Goal: Information Seeking & Learning: Check status

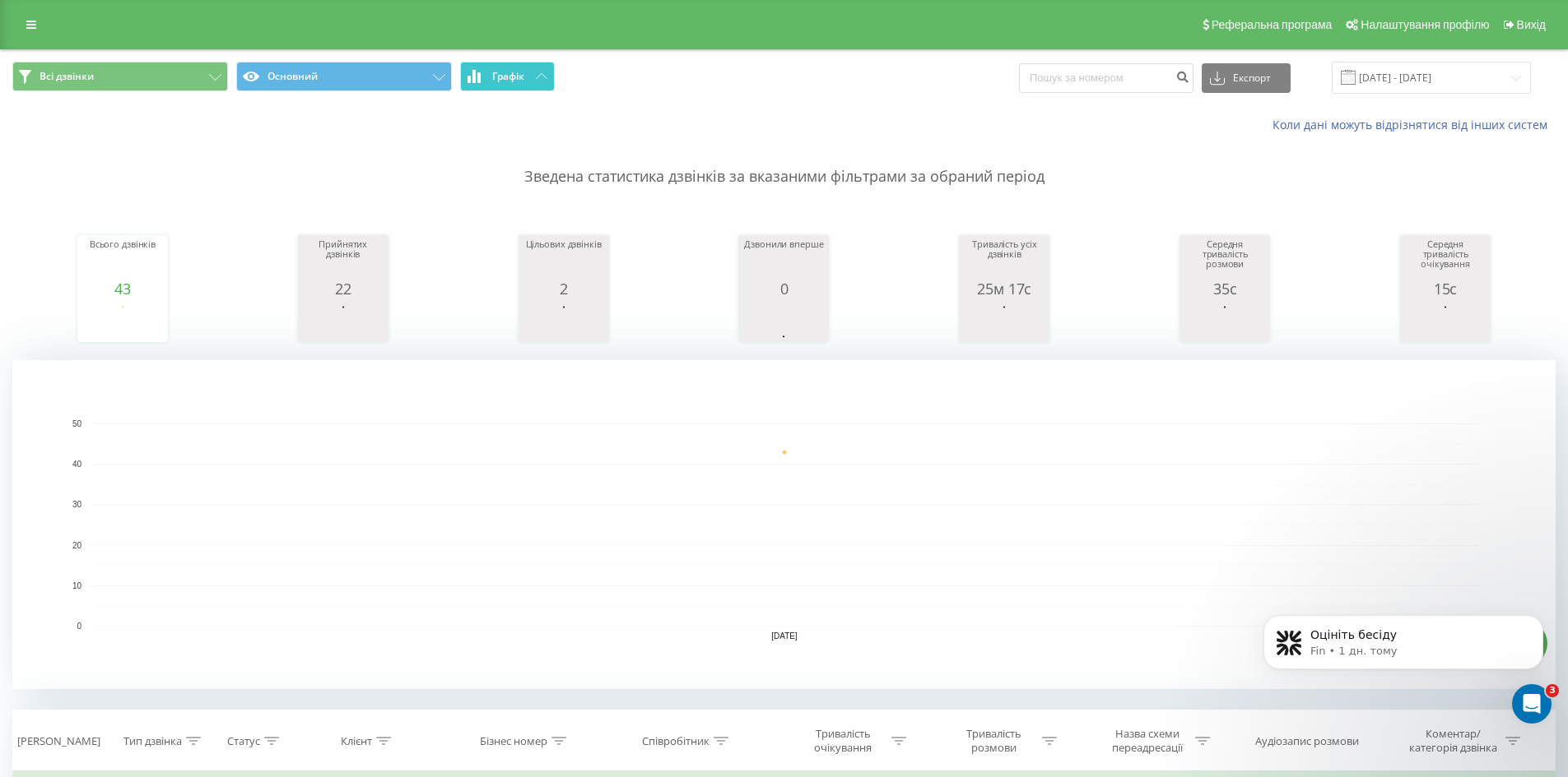
click at [507, 77] on span "Графік" at bounding box center [508, 76] width 32 height 11
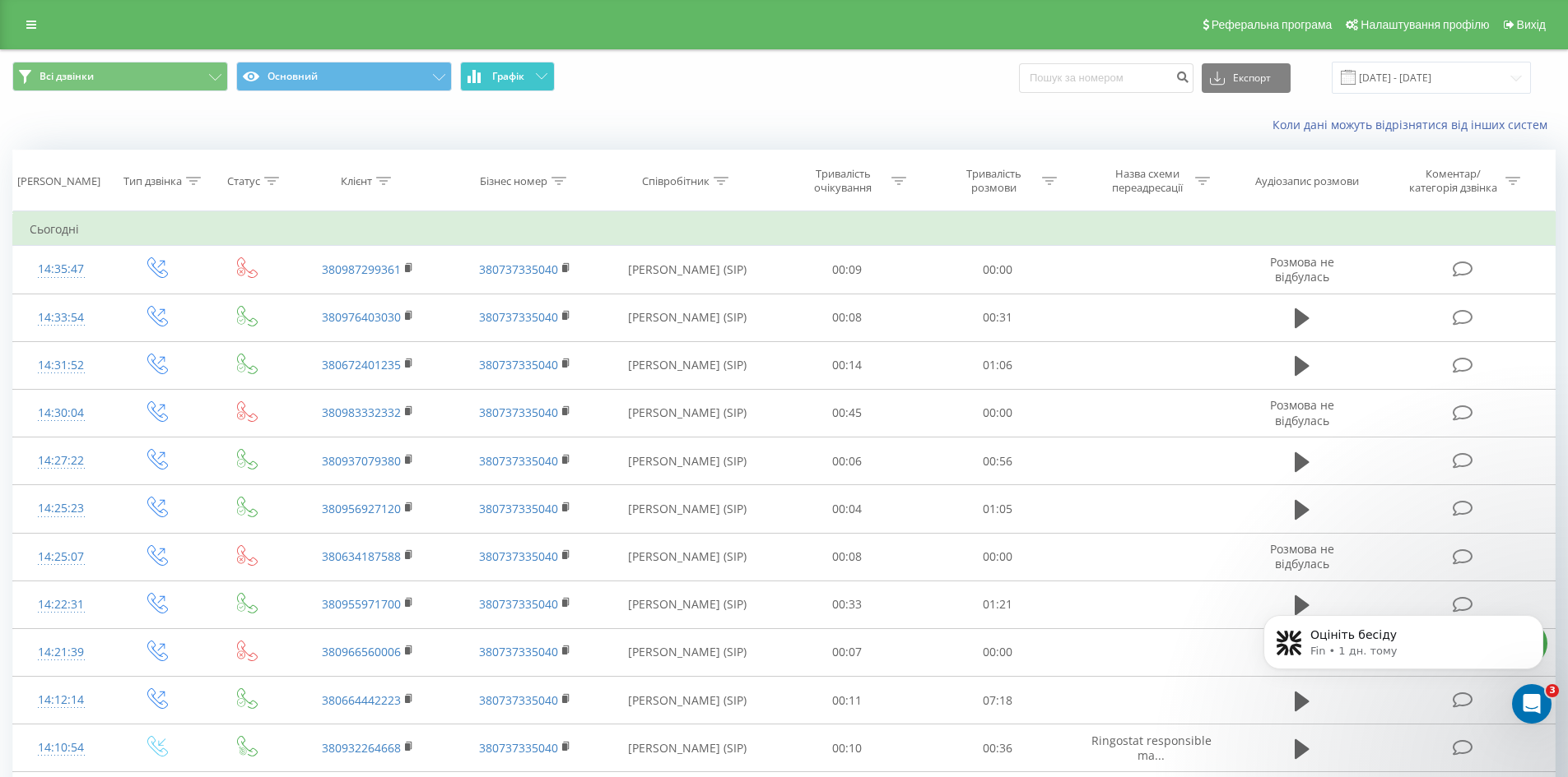
click at [508, 77] on span "Графік" at bounding box center [508, 76] width 32 height 11
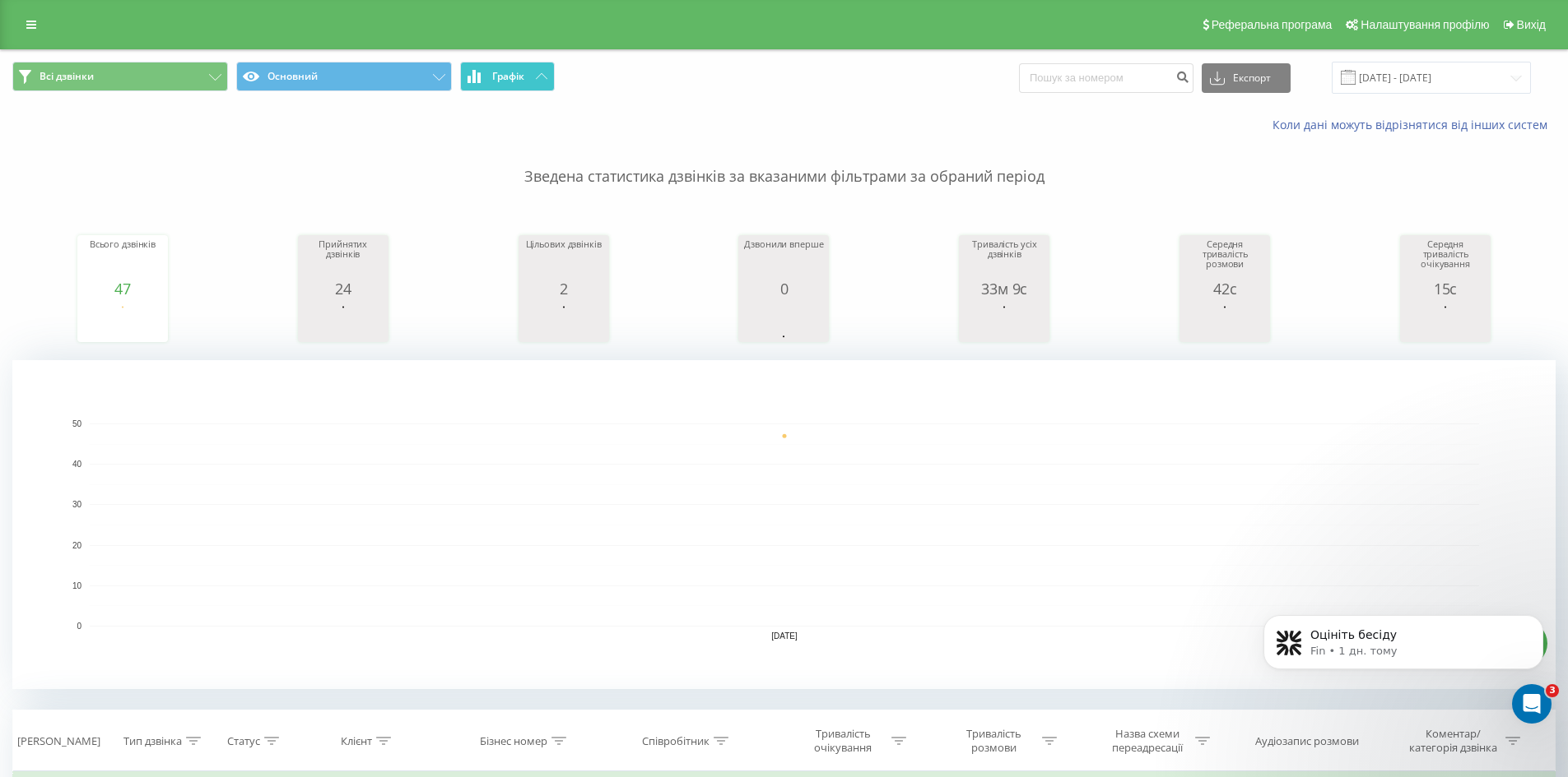
click at [508, 77] on span "Графік" at bounding box center [508, 76] width 32 height 11
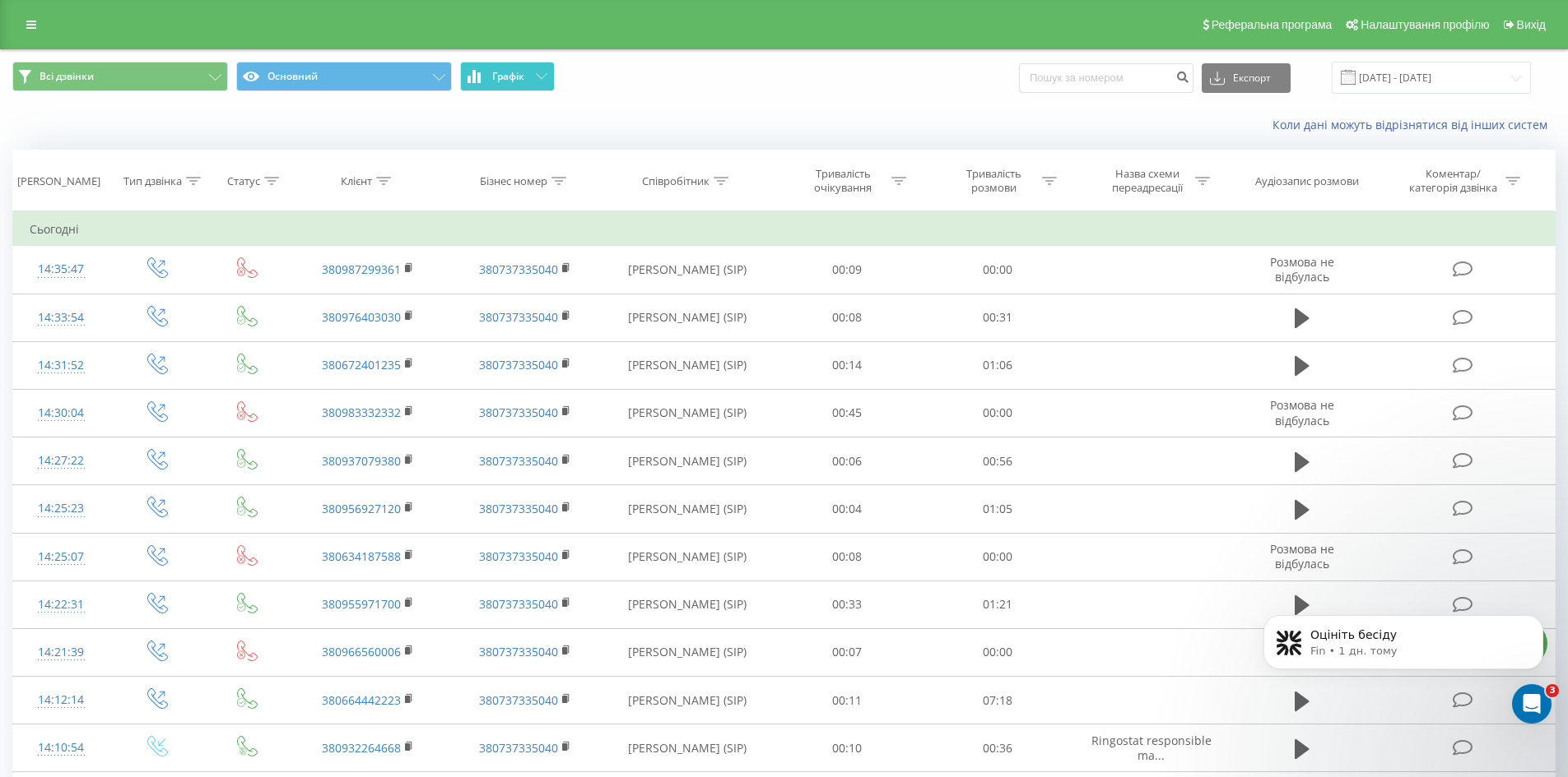
click at [508, 77] on span "Графік" at bounding box center [508, 76] width 32 height 11
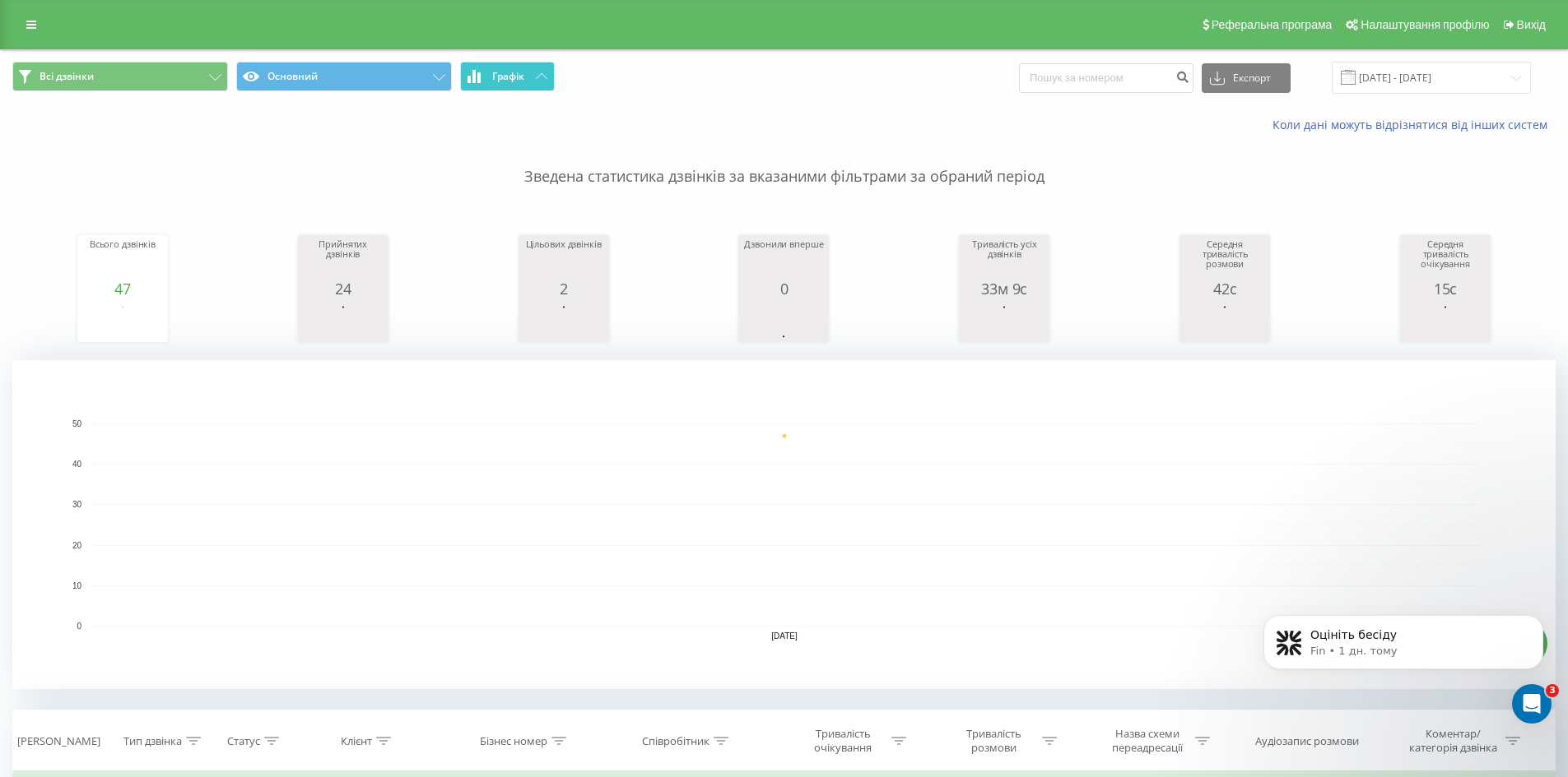
click at [508, 77] on span "Графік" at bounding box center [508, 76] width 32 height 11
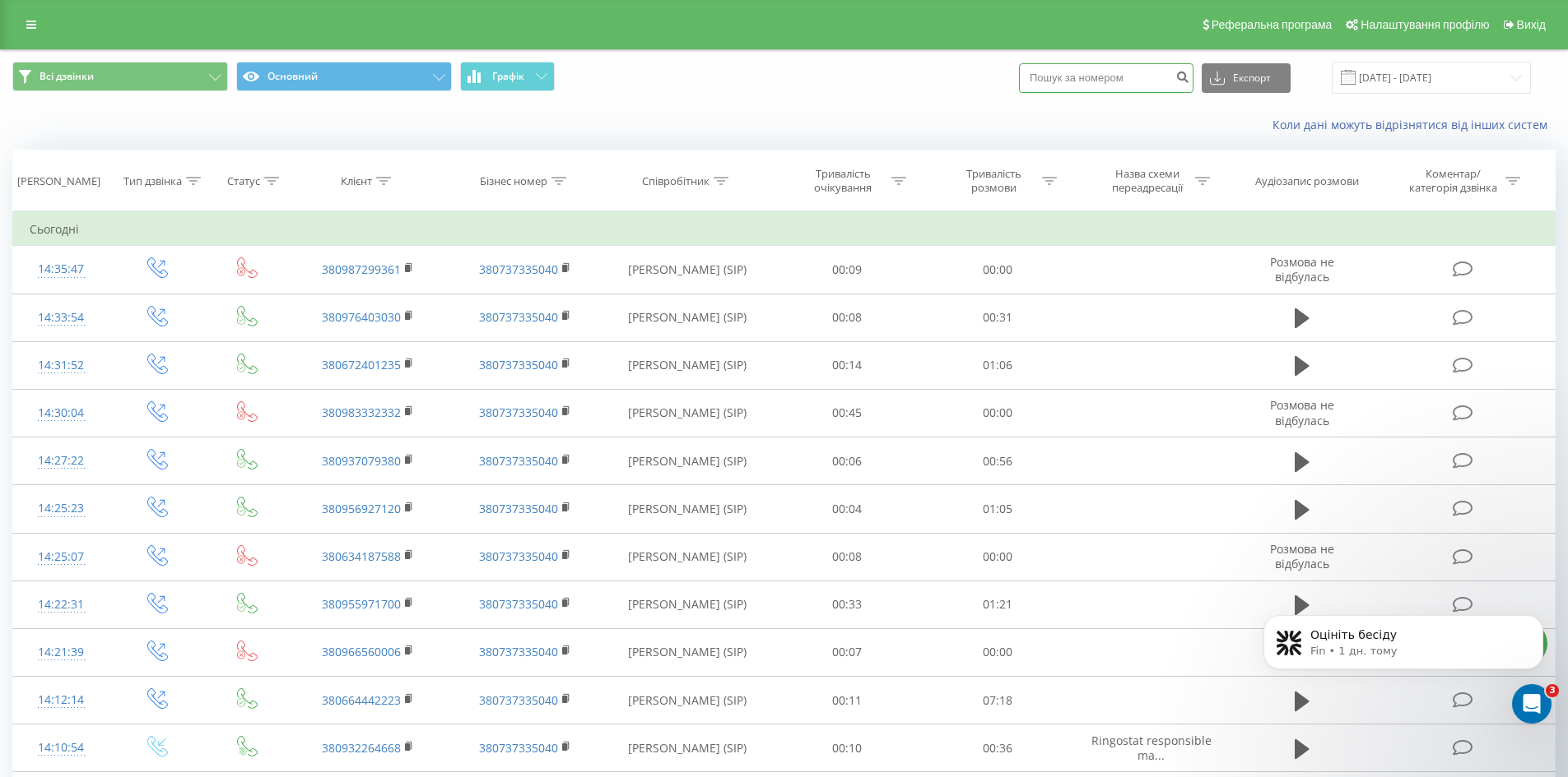
click at [1136, 83] on input at bounding box center [1106, 79] width 175 height 30
paste input "0675078432"
type input "0675078432"
click at [1190, 76] on icon "submit" at bounding box center [1182, 75] width 14 height 10
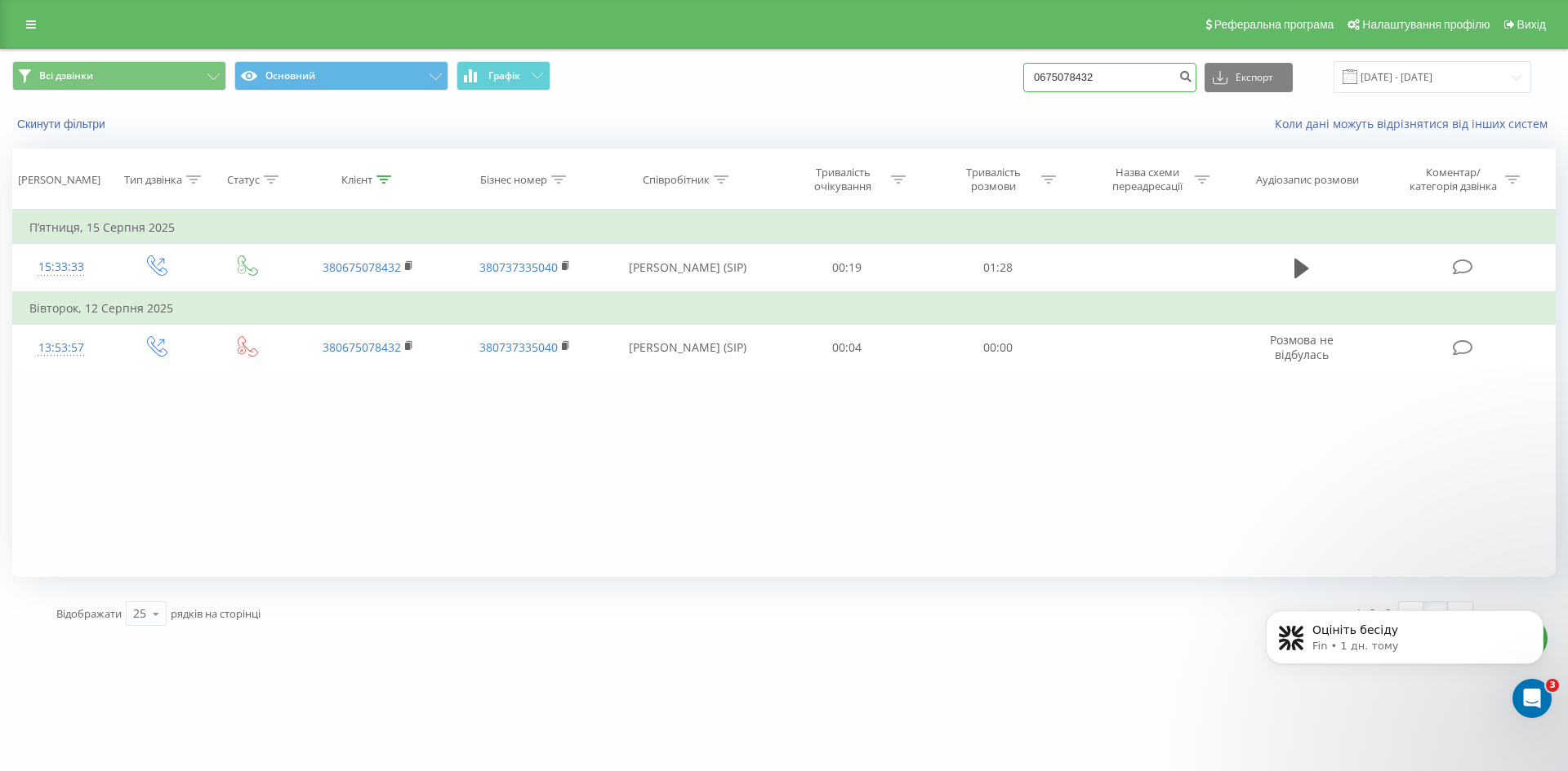
drag, startPoint x: 1154, startPoint y: 74, endPoint x: 970, endPoint y: 68, distance: 184.1
click at [970, 68] on div "Всі дзвінки Основний Графік 0675078432 Експорт .csv .xls .xlsx 21.05.2025 - 21.…" at bounding box center [784, 77] width 1544 height 32
paste input "977241717"
type input "0977241717"
click at [1193, 70] on icon "submit" at bounding box center [1185, 74] width 14 height 10
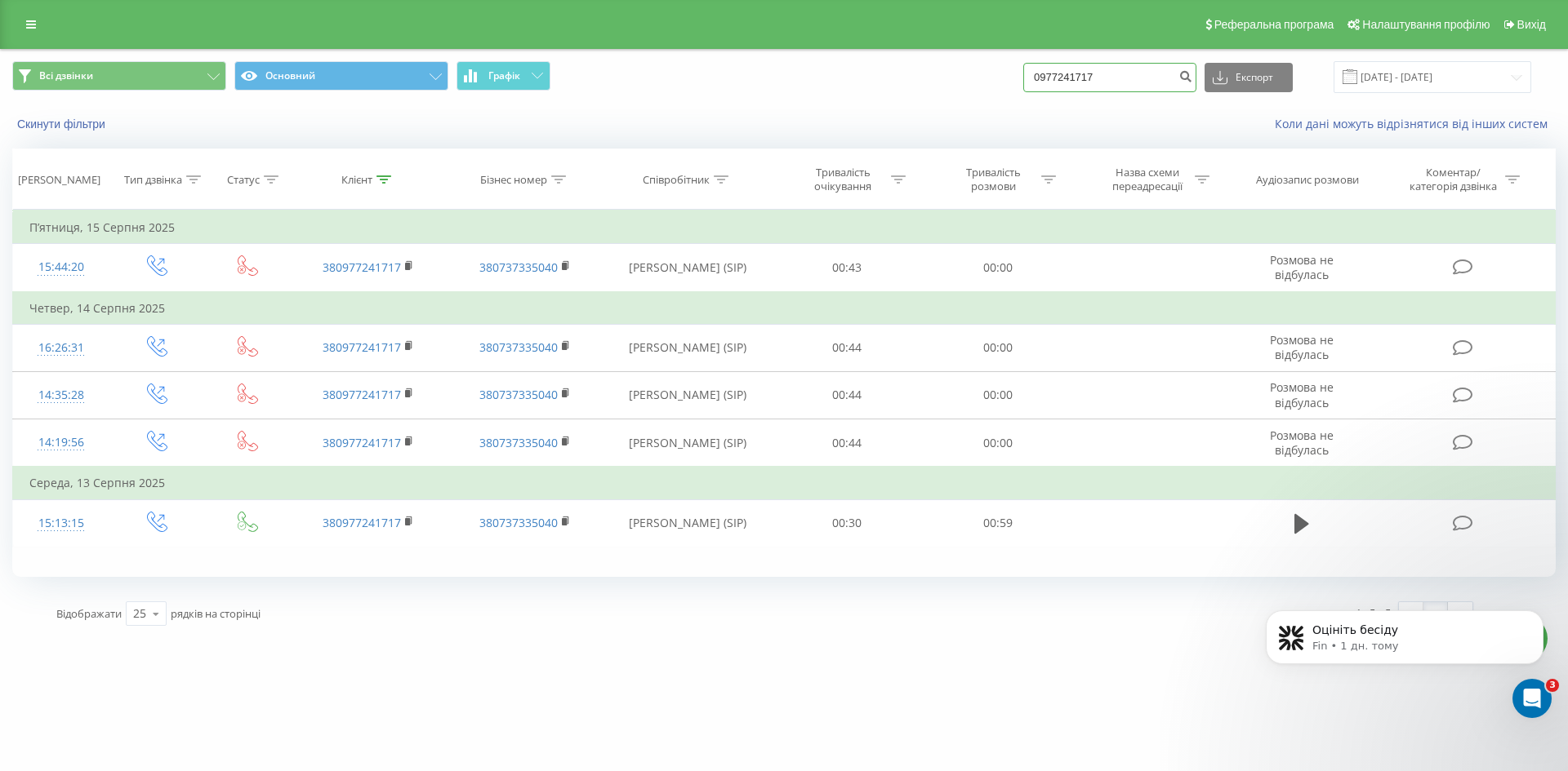
click at [1126, 82] on input "0977241717" at bounding box center [1110, 78] width 173 height 30
paste input "509498673"
type input "0509498673"
click at [1216, 75] on div "0509498673 Експорт .csv .xls .xlsx 21.05.2025 - 21.08.2025" at bounding box center [1276, 77] width 508 height 32
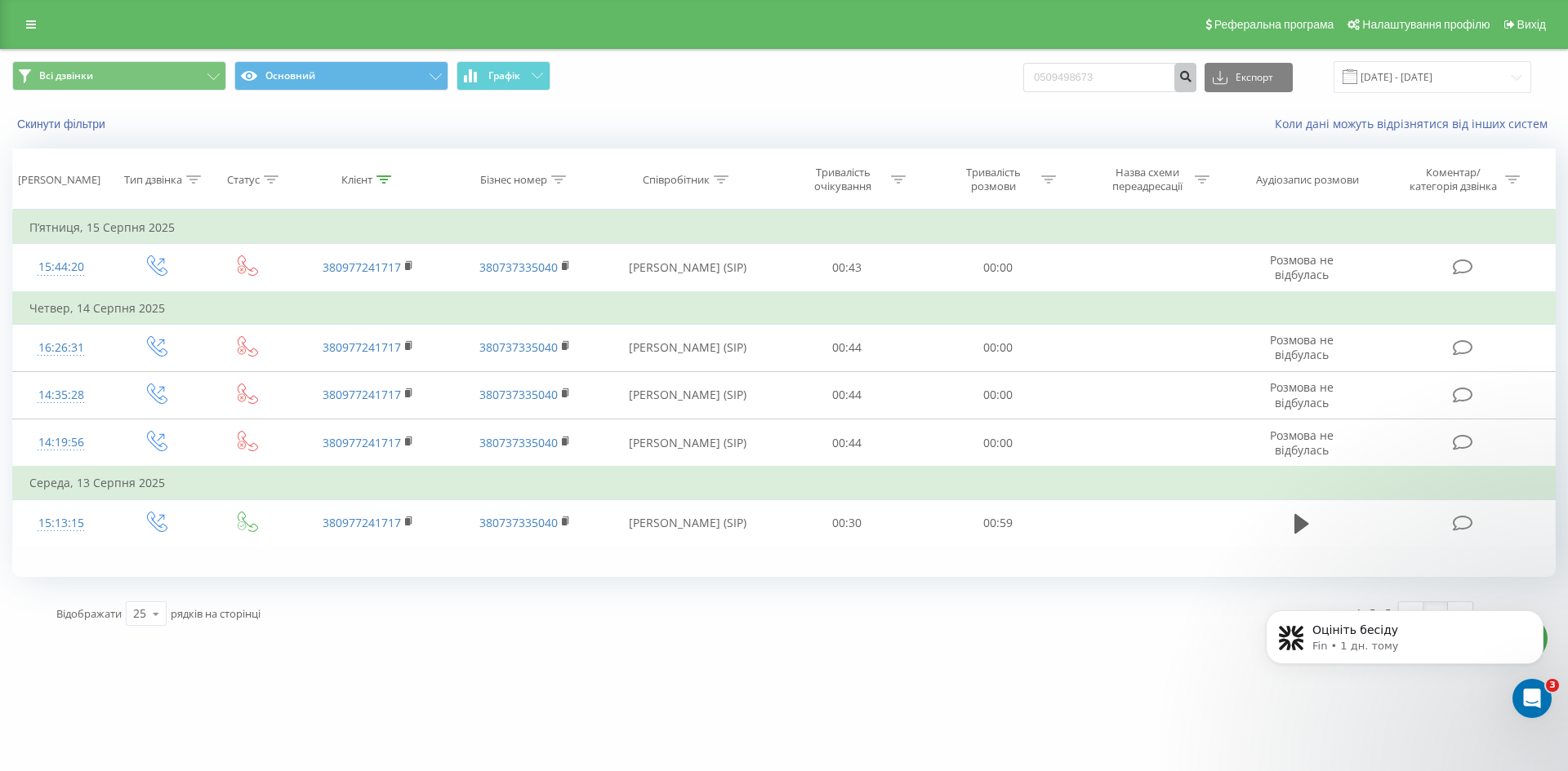
click at [1196, 77] on button "submit" at bounding box center [1186, 78] width 22 height 30
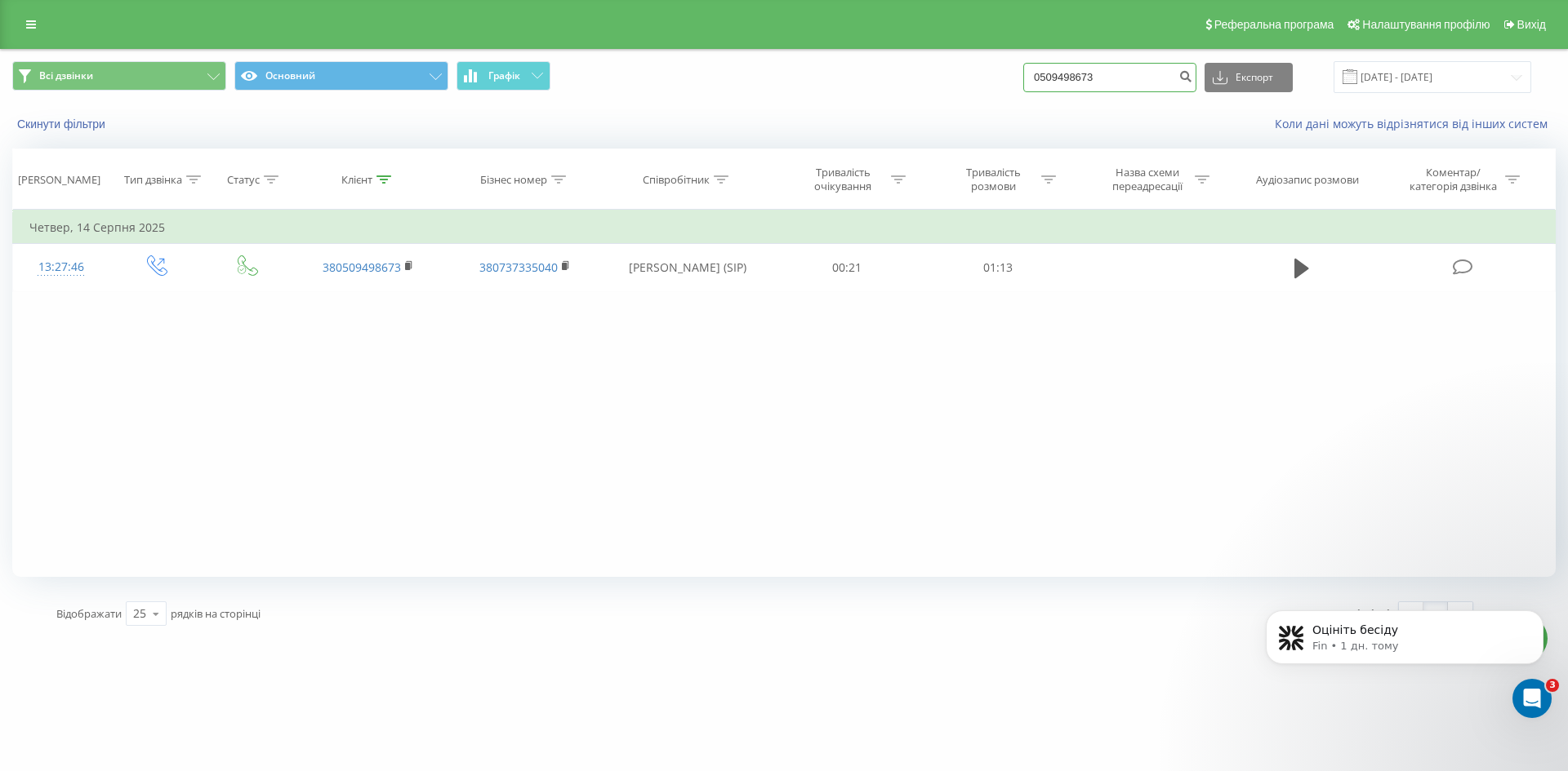
click at [1157, 77] on input "0509498673" at bounding box center [1110, 78] width 173 height 30
click at [1156, 77] on input "0509498673" at bounding box center [1110, 78] width 173 height 30
paste input "683780464"
type input "0683780464"
click at [1193, 79] on icon "submit" at bounding box center [1185, 74] width 14 height 10
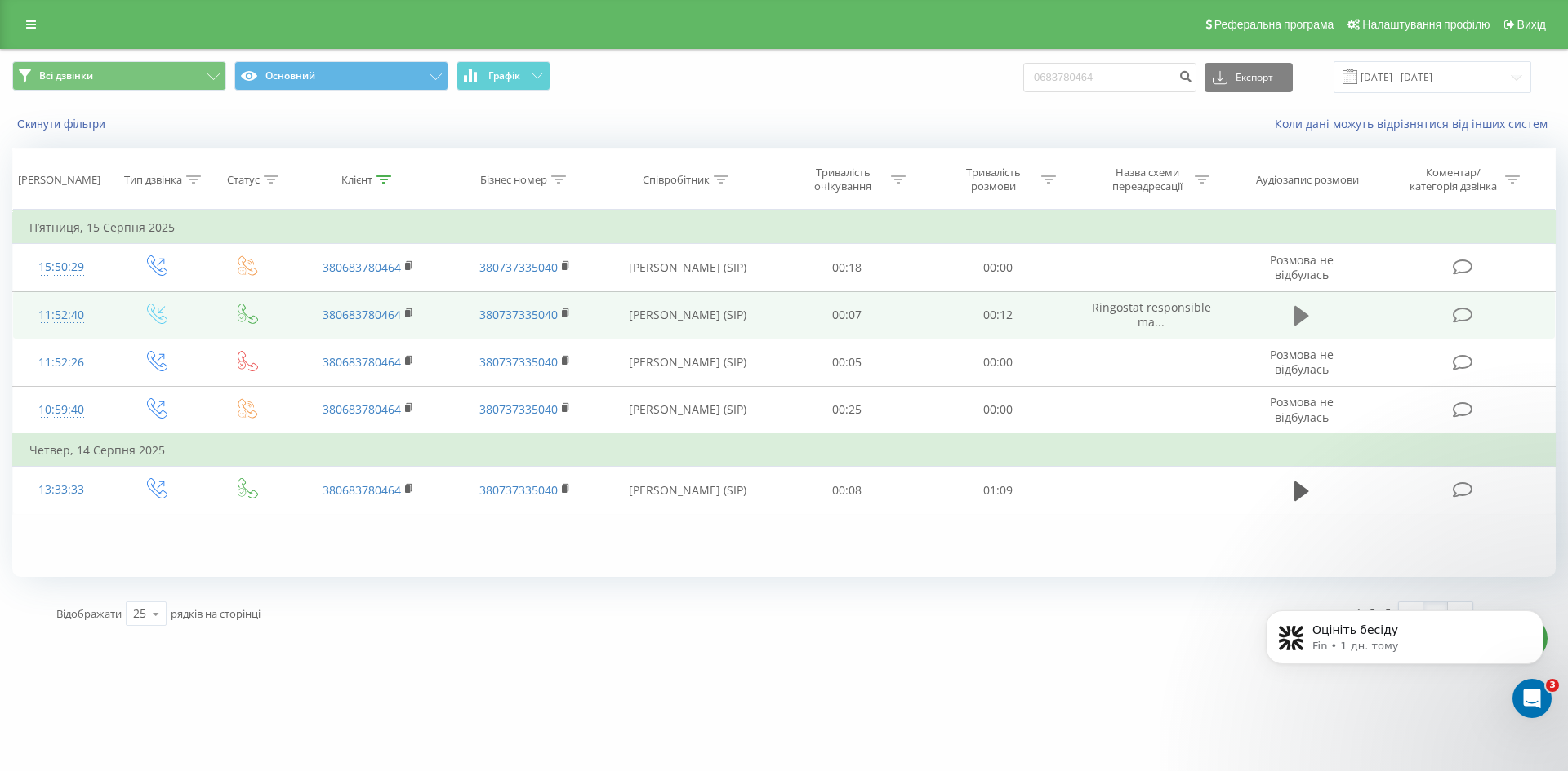
click at [1299, 315] on icon at bounding box center [1302, 316] width 15 height 20
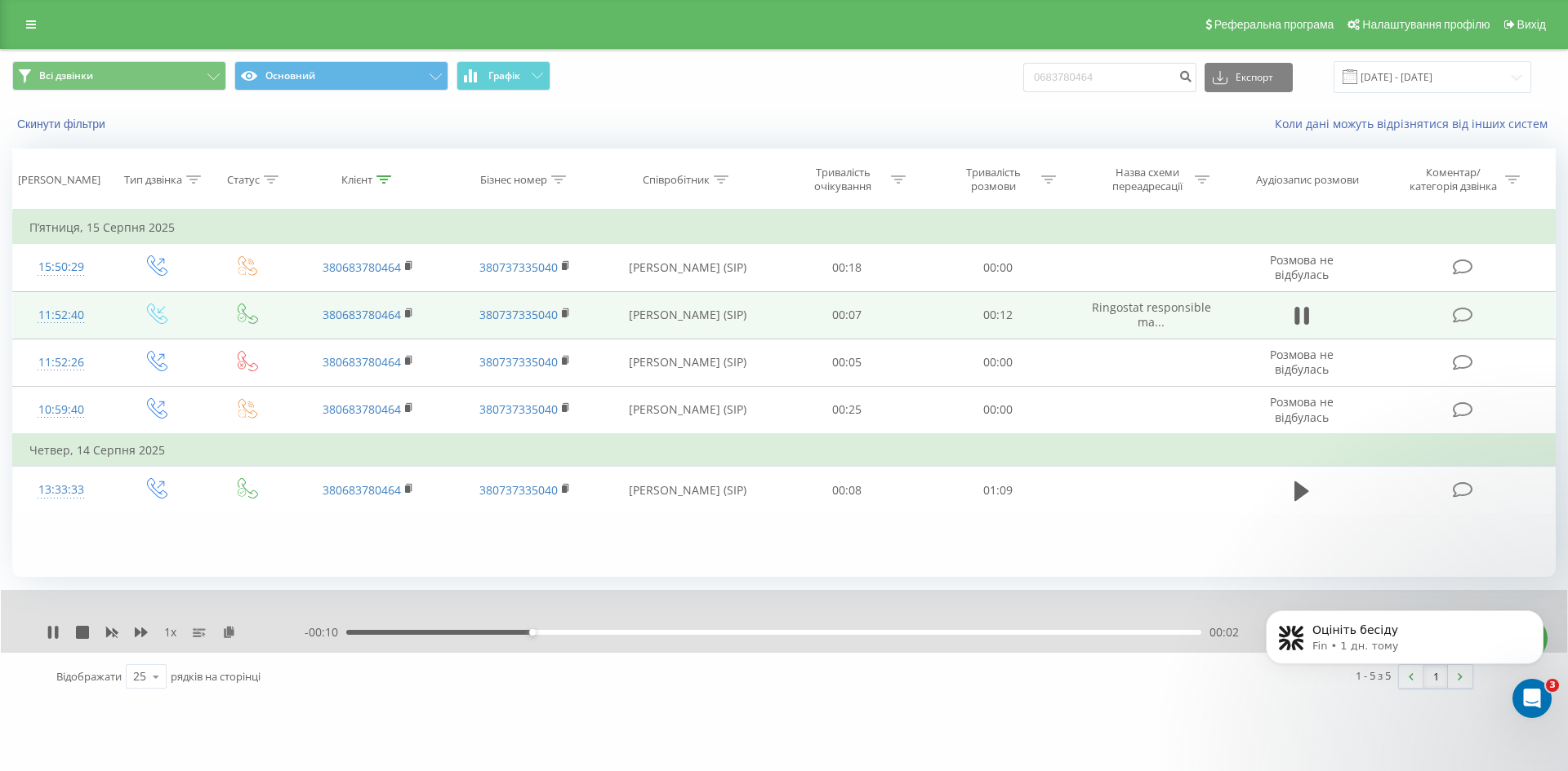
click at [743, 634] on div "00:02" at bounding box center [774, 632] width 855 height 5
click at [854, 633] on div "00:07" at bounding box center [774, 632] width 855 height 5
click at [955, 633] on div "00:08" at bounding box center [774, 632] width 855 height 5
click at [78, 629] on icon at bounding box center [83, 632] width 13 height 13
click at [1125, 70] on input "0683780464" at bounding box center [1110, 78] width 173 height 30
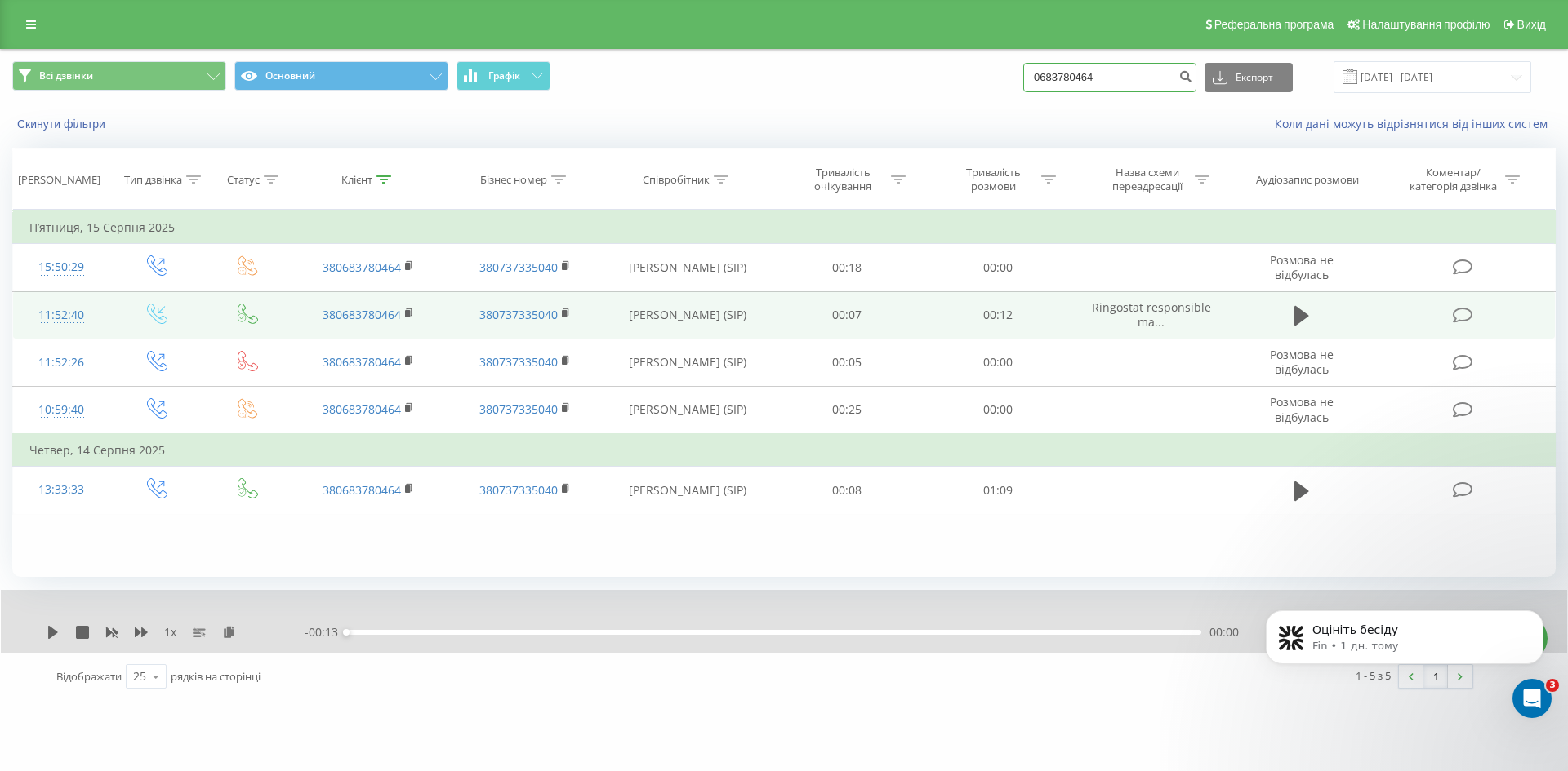
click at [1125, 70] on input "0683780464" at bounding box center [1110, 78] width 173 height 30
paste input "71108051"
type input "0671108051"
click at [1193, 73] on icon "submit" at bounding box center [1185, 74] width 14 height 10
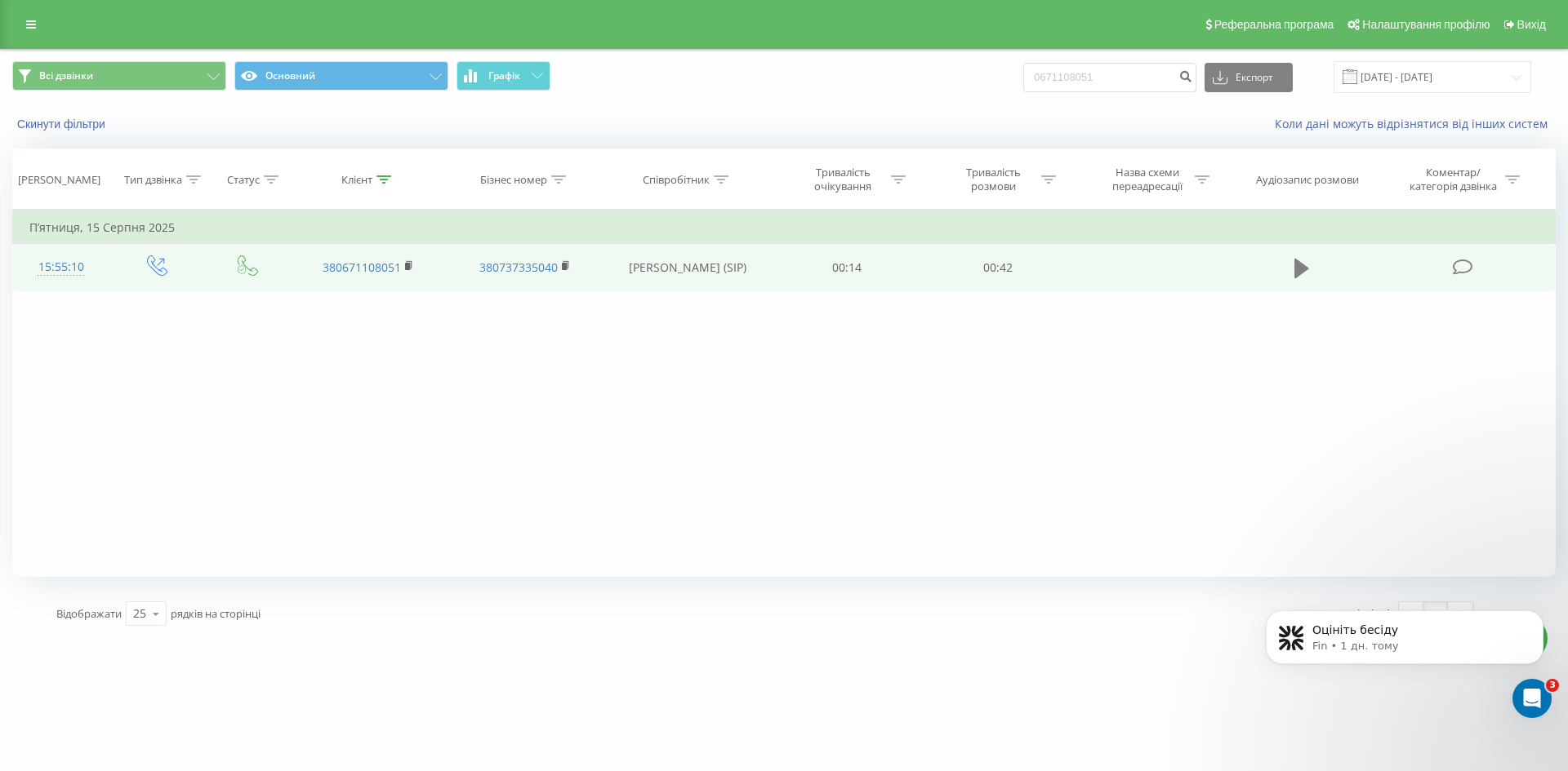
click at [1282, 265] on td at bounding box center [1302, 267] width 144 height 47
click at [1311, 266] on button at bounding box center [1302, 268] width 24 height 24
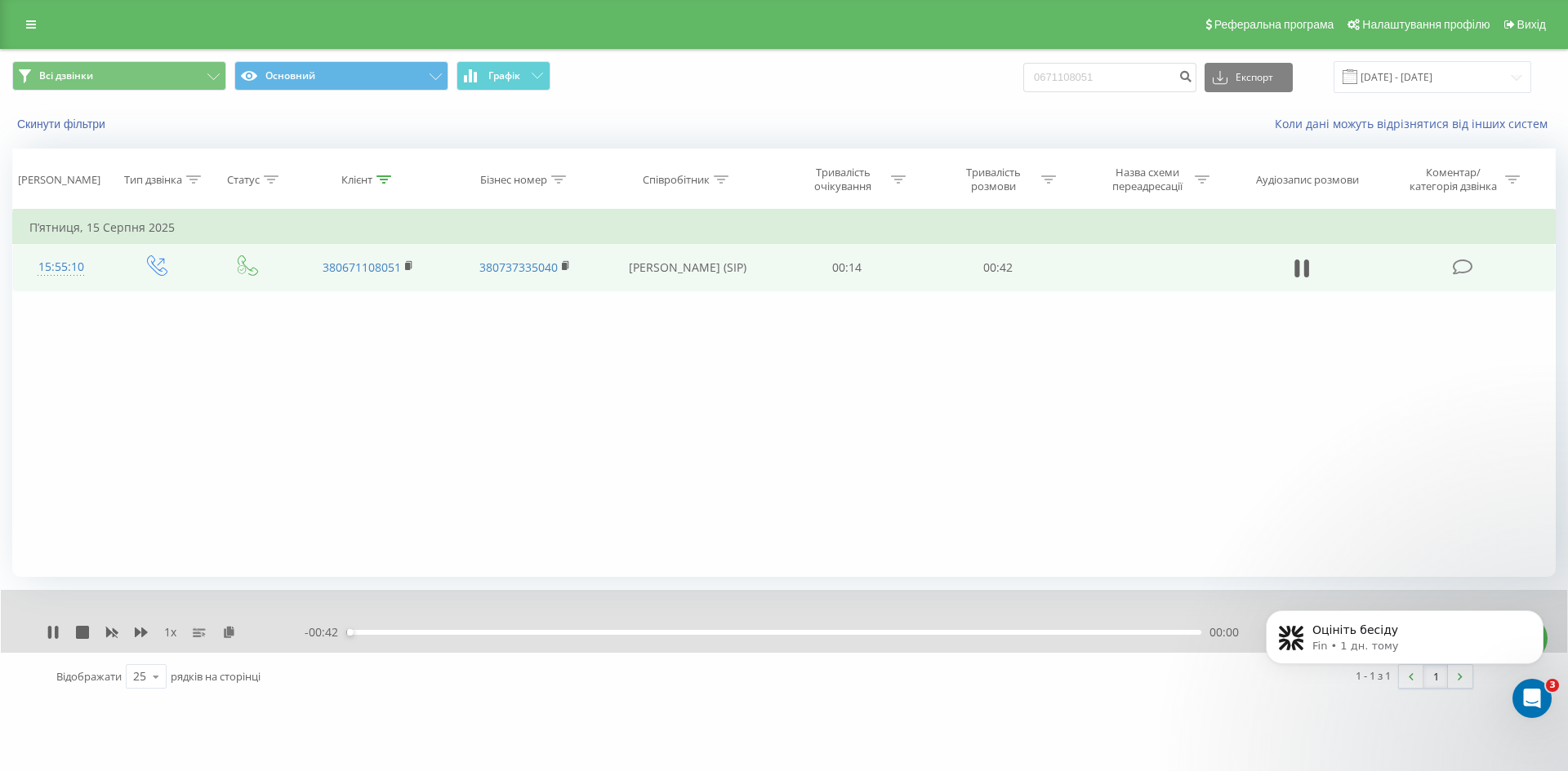
click at [488, 630] on div "00:00" at bounding box center [774, 632] width 855 height 5
drag, startPoint x: 659, startPoint y: 641, endPoint x: 692, endPoint y: 641, distance: 33.0
click at [660, 641] on div "- 00:35 00:07 00:07" at bounding box center [780, 633] width 950 height 17
click at [733, 632] on div "00:07" at bounding box center [774, 632] width 855 height 5
click at [804, 631] on div "00:22" at bounding box center [774, 632] width 855 height 5
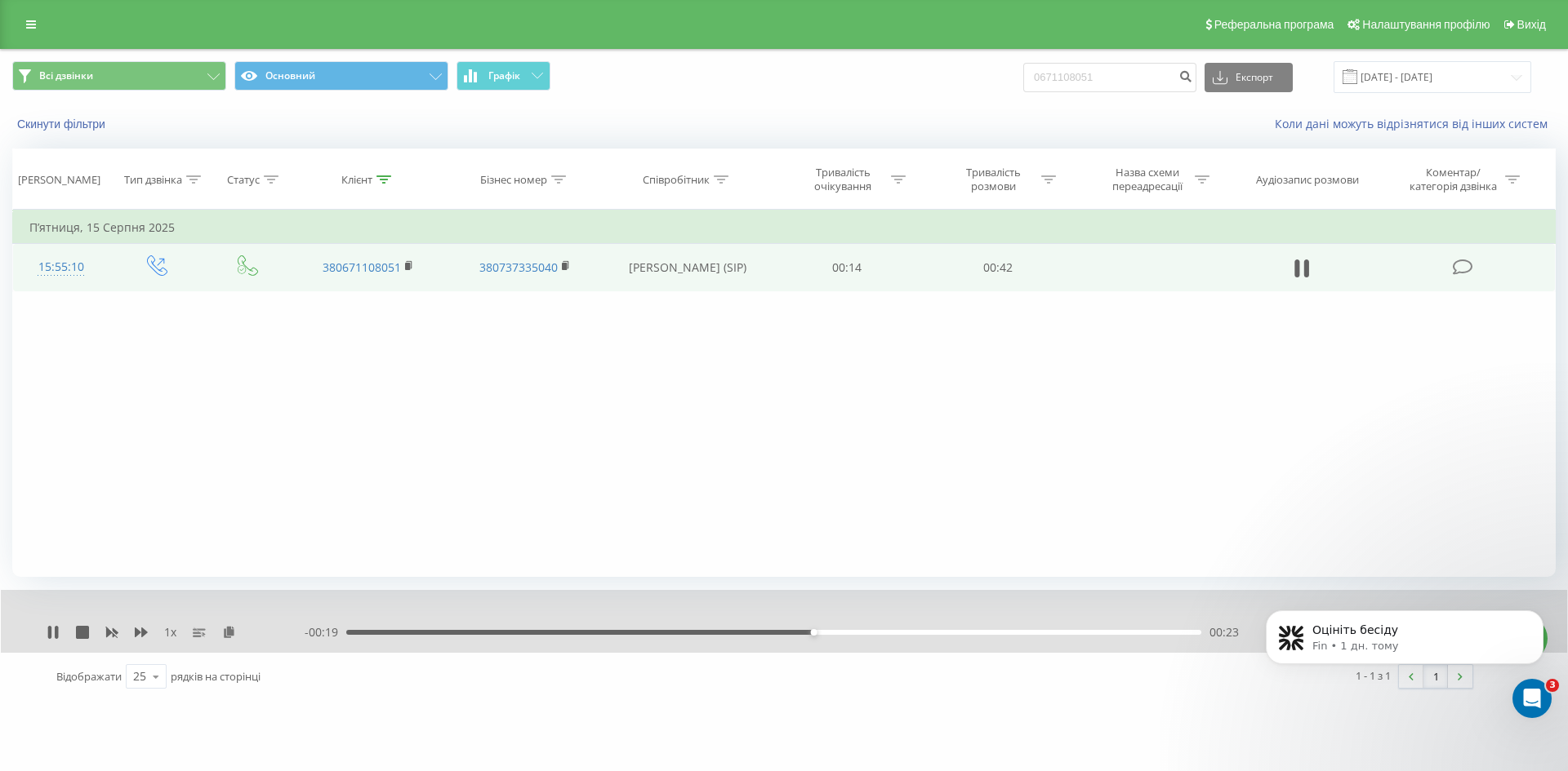
click at [853, 629] on div "- 00:19 00:23 00:23" at bounding box center [780, 633] width 950 height 17
click at [875, 631] on div "00:26" at bounding box center [774, 632] width 855 height 5
drag, startPoint x: 931, startPoint y: 634, endPoint x: 944, endPoint y: 634, distance: 13.0
click at [931, 634] on div "00:29" at bounding box center [774, 632] width 855 height 5
click at [1112, 631] on div "00:38" at bounding box center [774, 632] width 855 height 5
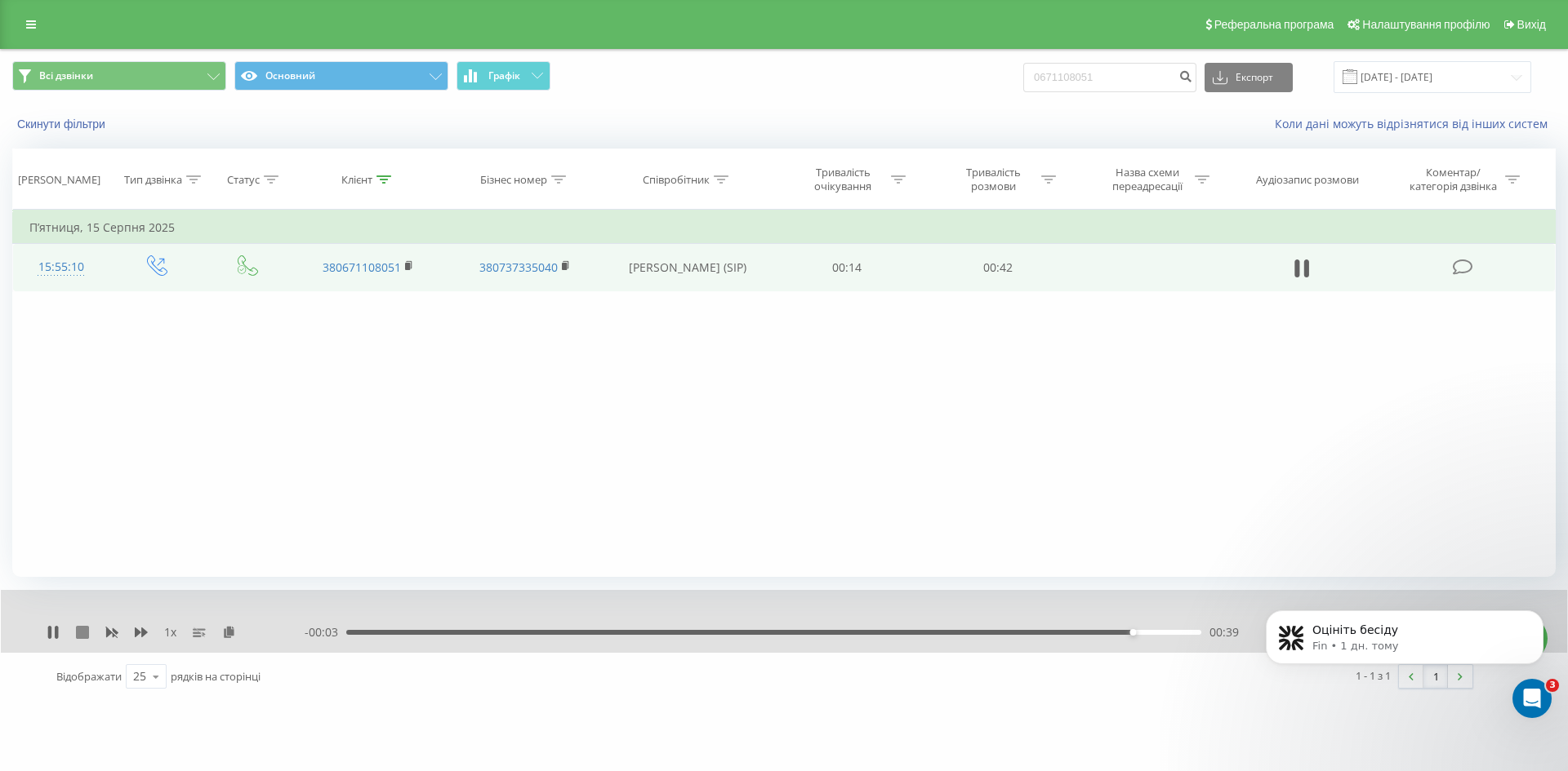
click at [86, 633] on icon at bounding box center [83, 632] width 13 height 13
